Goal: Transaction & Acquisition: Purchase product/service

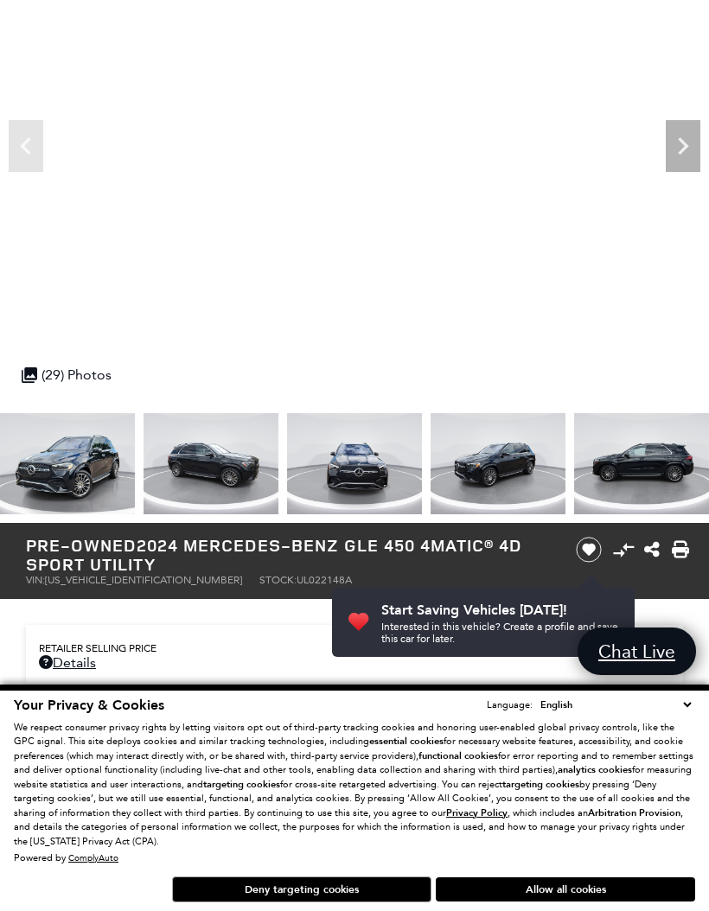
click at [611, 885] on button "Allow all cookies" at bounding box center [565, 890] width 259 height 24
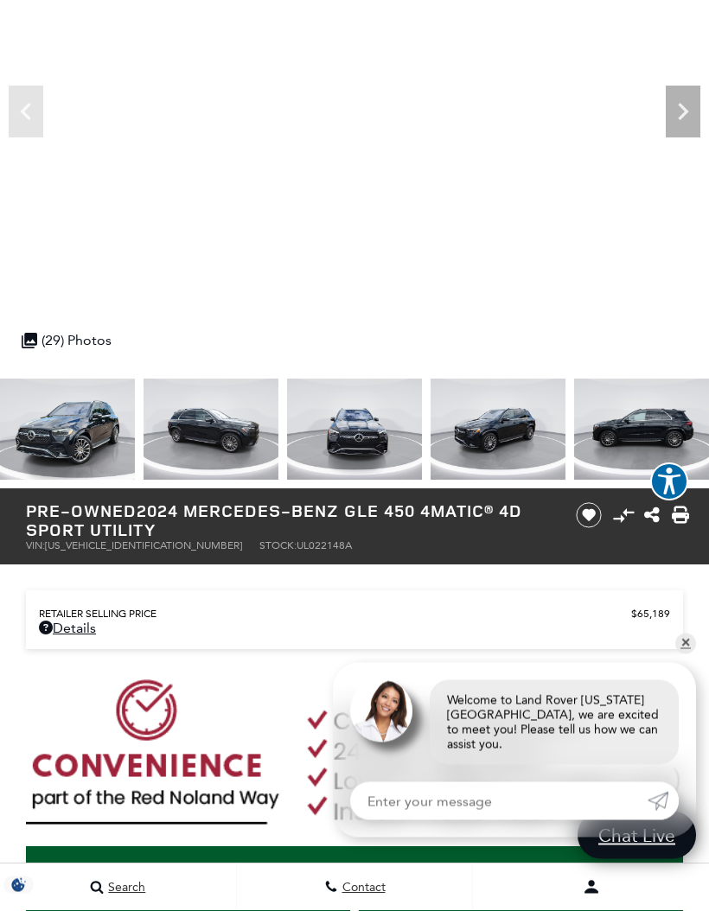
scroll to position [245, 0]
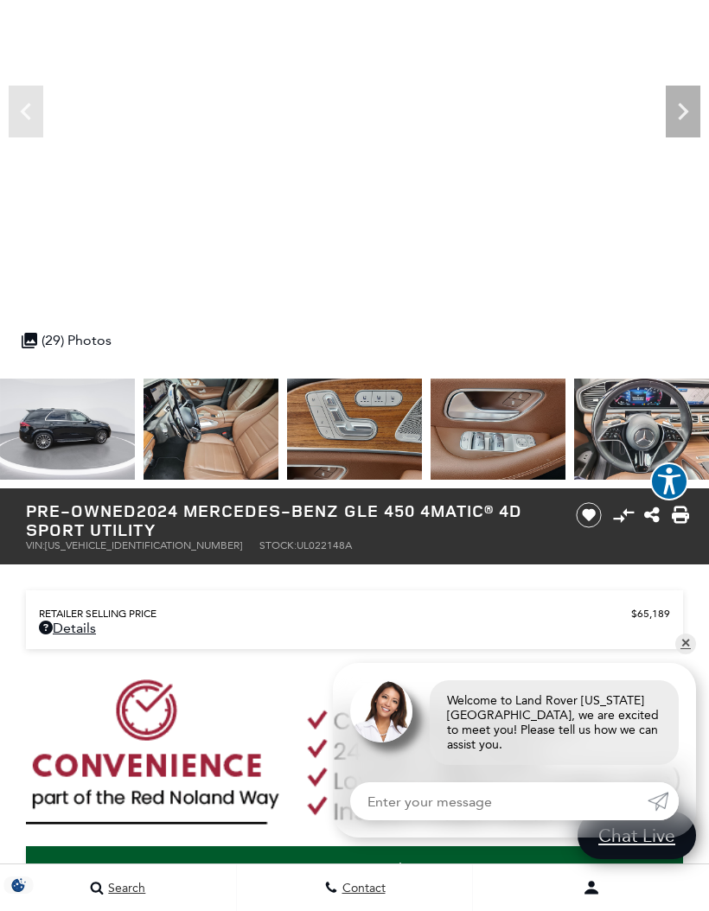
click at [287, 442] on img at bounding box center [354, 429] width 135 height 101
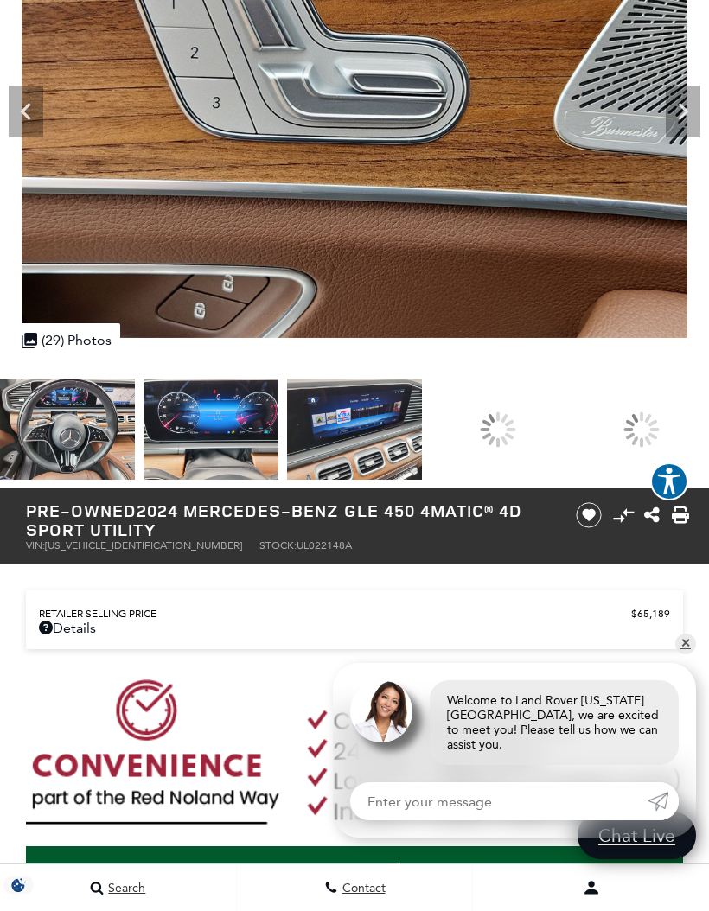
click at [278, 461] on img at bounding box center [211, 429] width 135 height 101
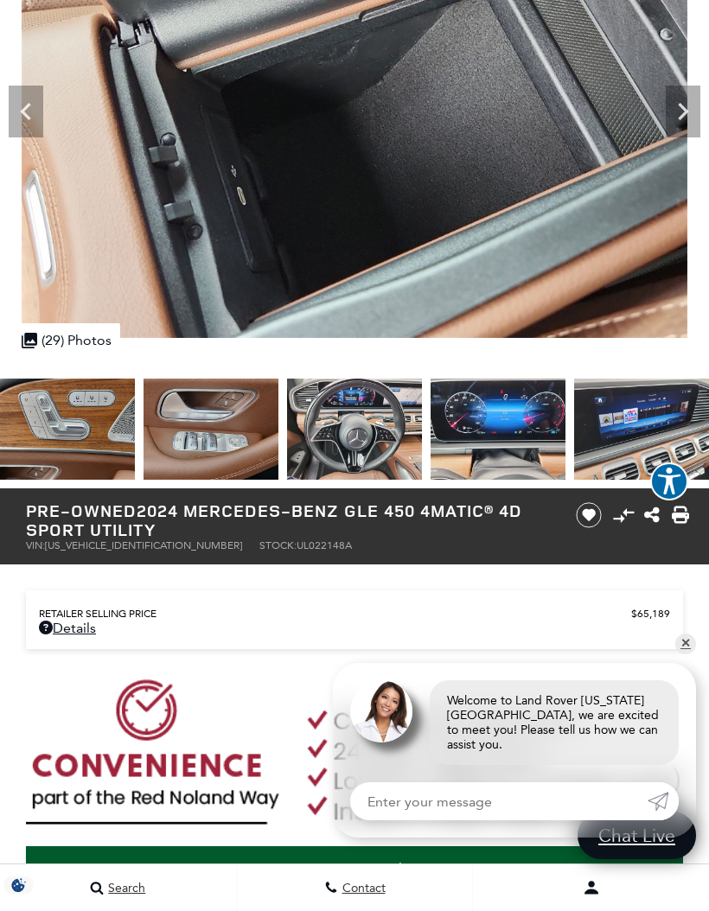
click at [421, 446] on img at bounding box center [354, 429] width 135 height 101
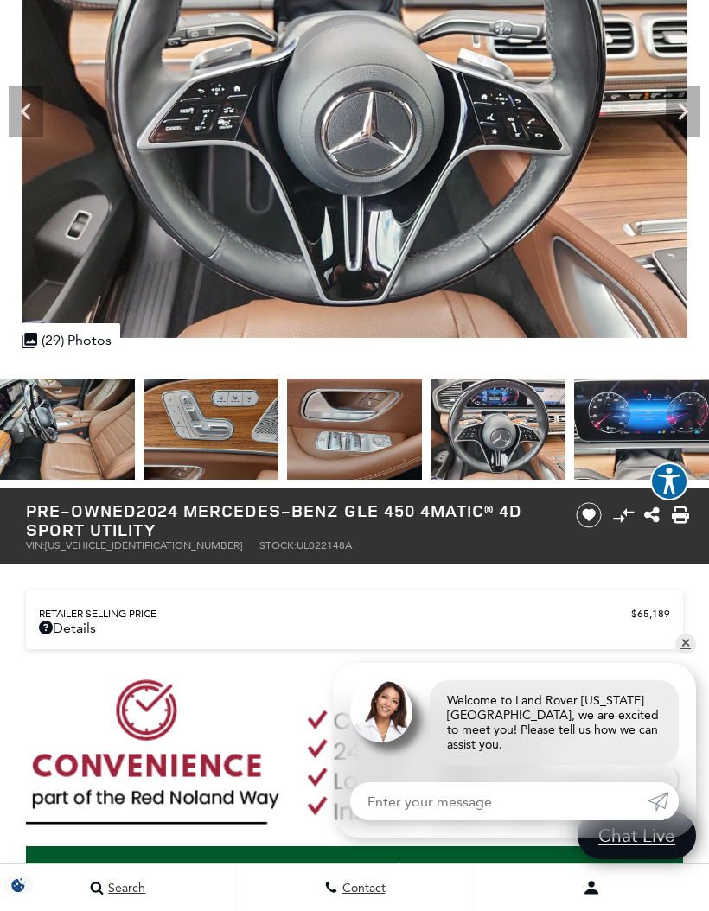
click at [86, 442] on img at bounding box center [67, 429] width 135 height 101
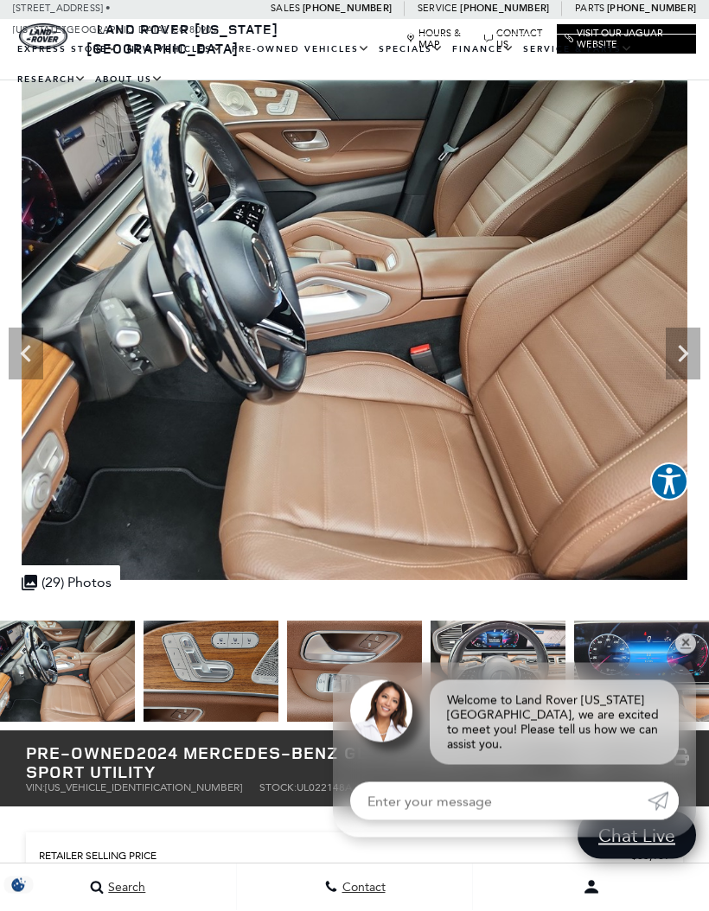
scroll to position [3, 0]
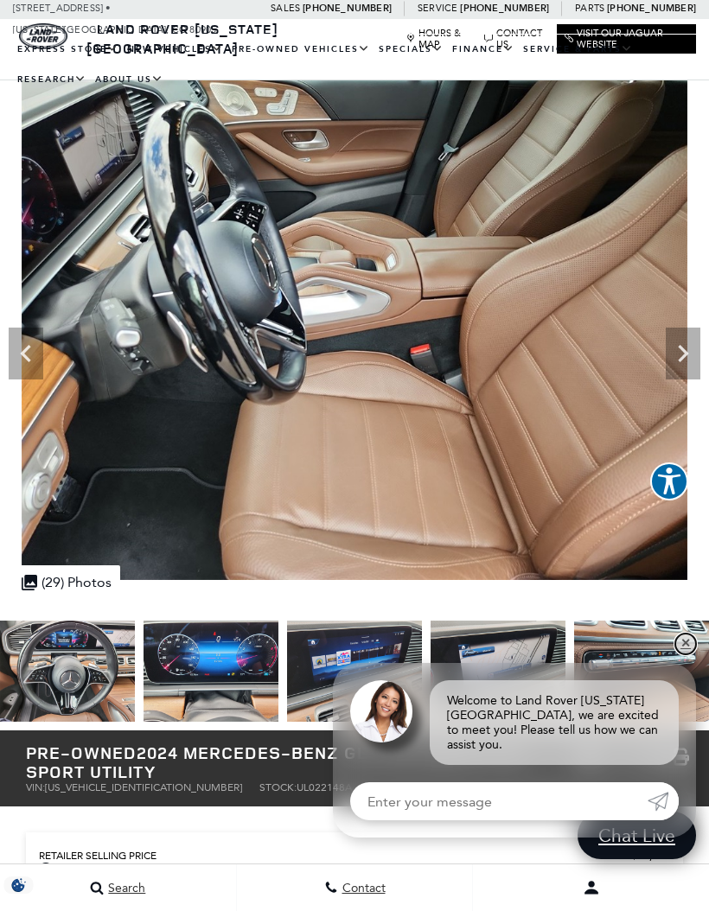
click at [680, 646] on link "✕" at bounding box center [685, 644] width 21 height 21
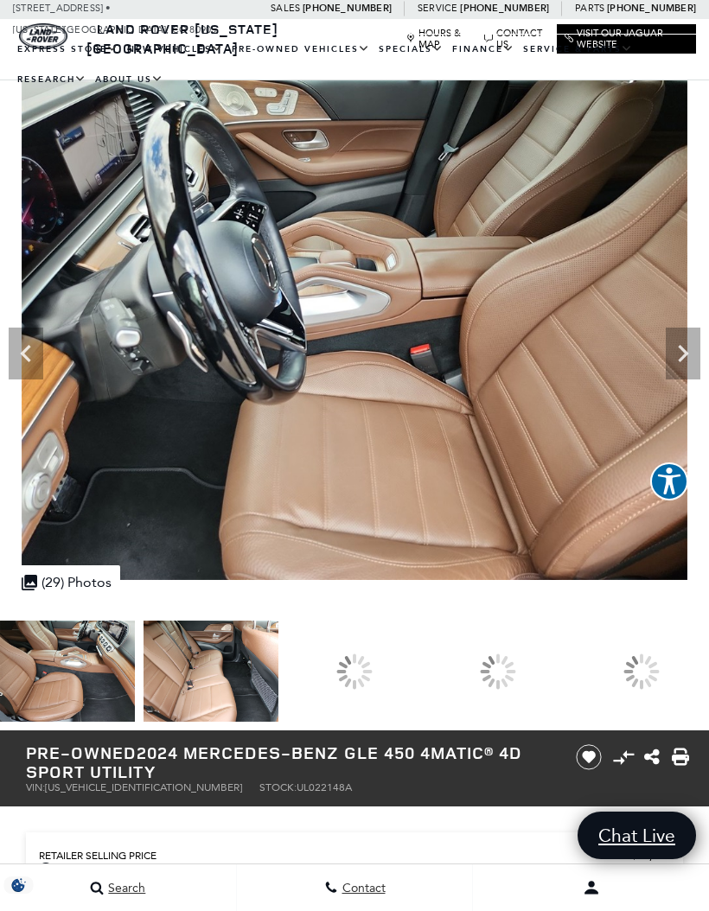
click at [566, 678] on div at bounding box center [498, 671] width 135 height 101
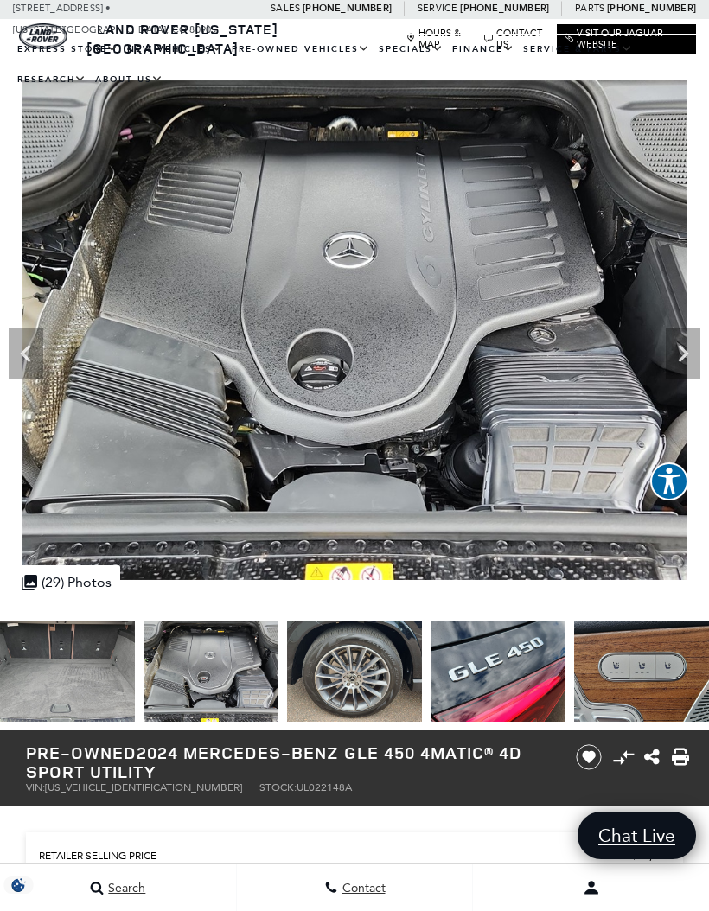
click at [211, 694] on img at bounding box center [211, 671] width 135 height 101
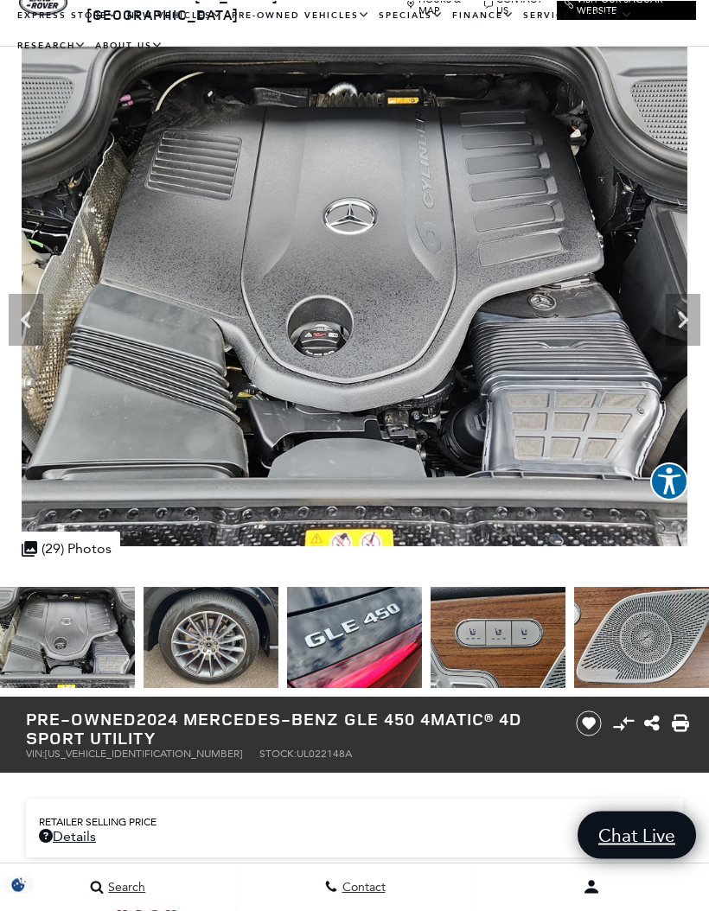
scroll to position [0, 0]
